Goal: Use online tool/utility

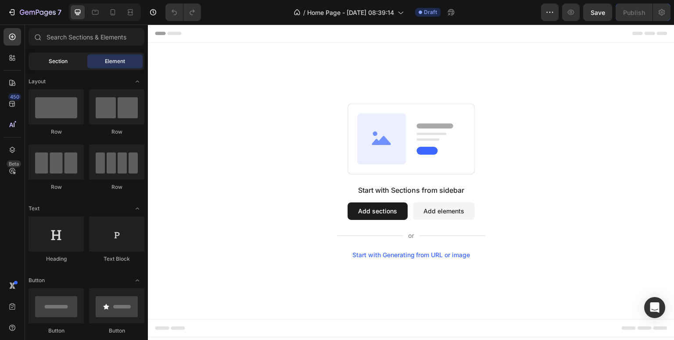
click at [52, 66] on div "Section" at bounding box center [57, 61] width 55 height 14
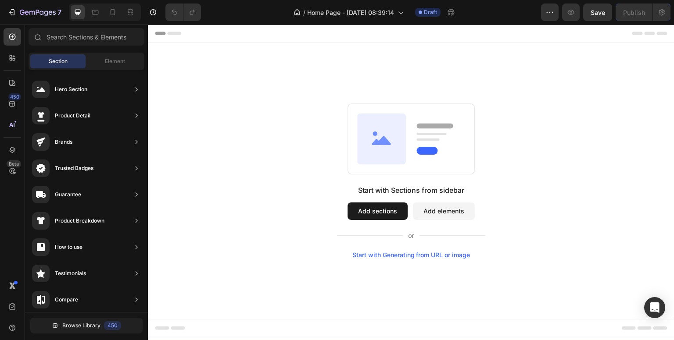
click at [364, 218] on button "Add sections" at bounding box center [377, 212] width 60 height 18
click at [366, 209] on button "Add sections" at bounding box center [377, 212] width 60 height 18
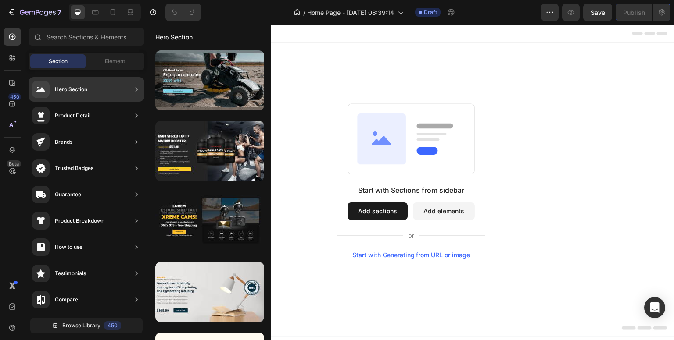
click at [102, 147] on div "Brands" at bounding box center [87, 142] width 116 height 25
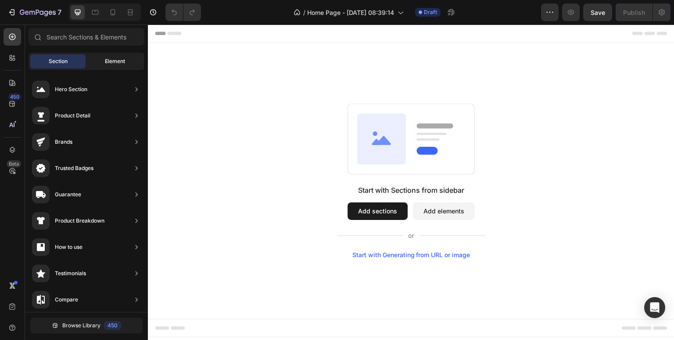
click at [121, 65] on div "Element" at bounding box center [114, 61] width 55 height 14
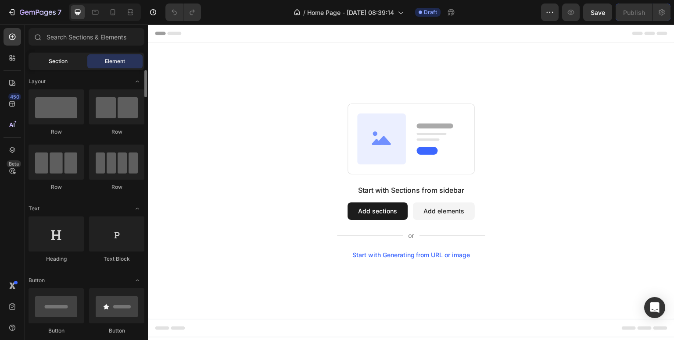
click at [62, 66] on div "Section" at bounding box center [57, 61] width 55 height 14
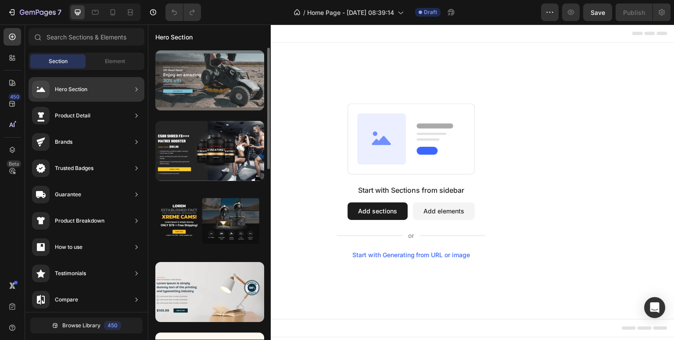
click at [159, 85] on div at bounding box center [209, 80] width 109 height 60
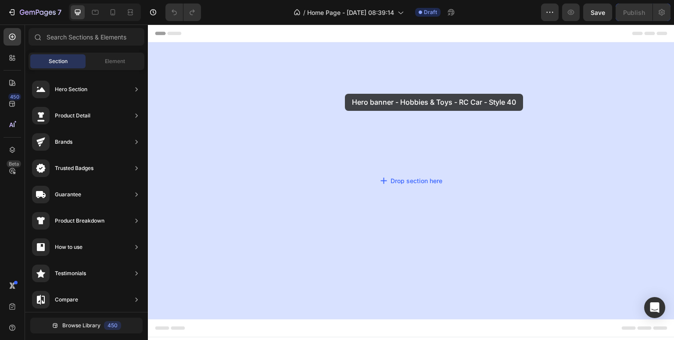
drag, startPoint x: 316, startPoint y: 105, endPoint x: 345, endPoint y: 94, distance: 31.0
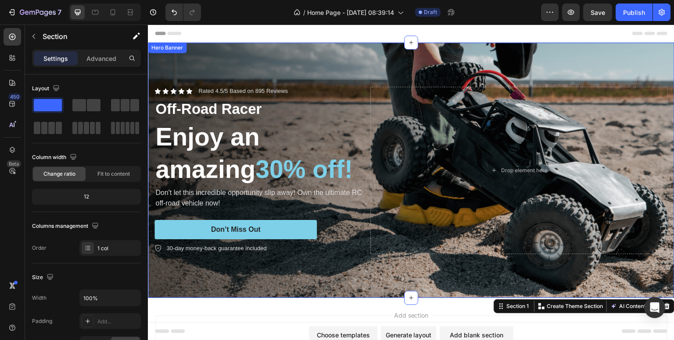
click at [196, 56] on div "Background Image" at bounding box center [411, 171] width 526 height 256
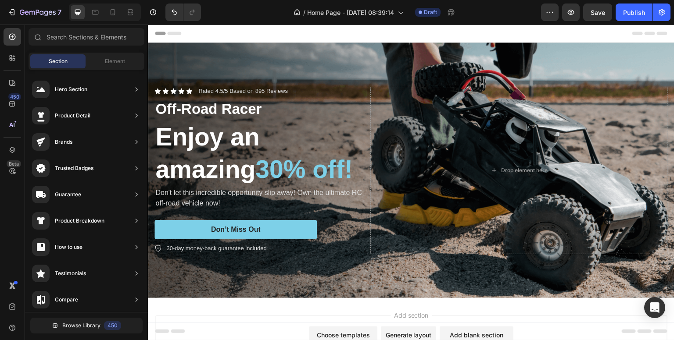
click at [281, 36] on div "Header" at bounding box center [411, 34] width 512 height 18
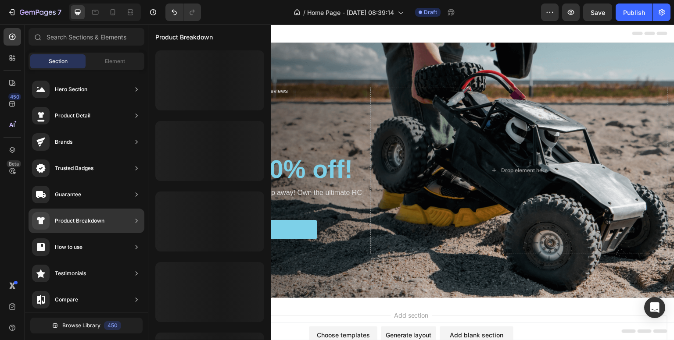
scroll to position [44, 0]
